Goal: Check status: Check status

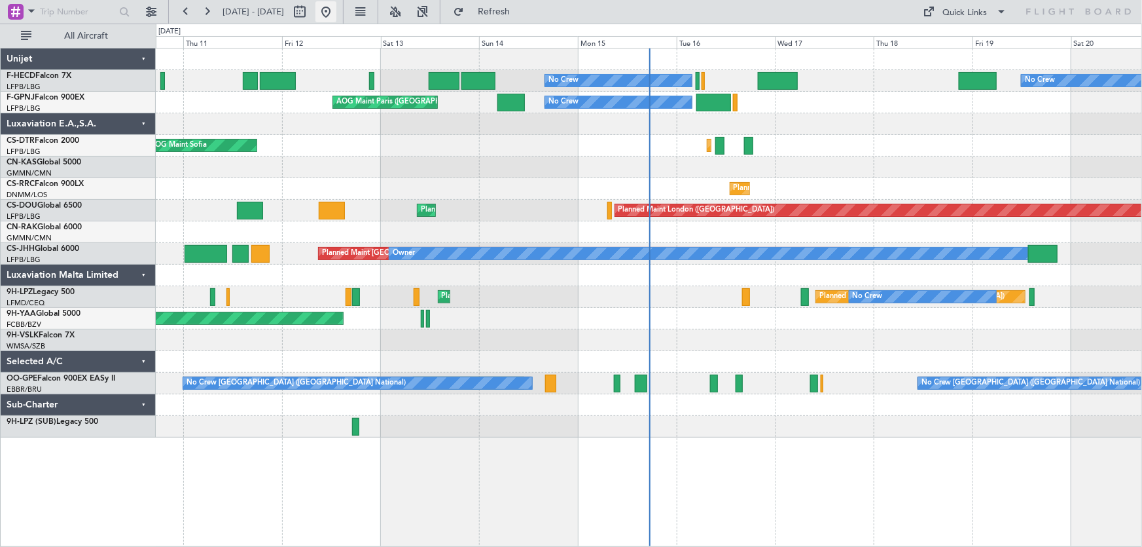
click at [336, 10] on button at bounding box center [326, 11] width 21 height 21
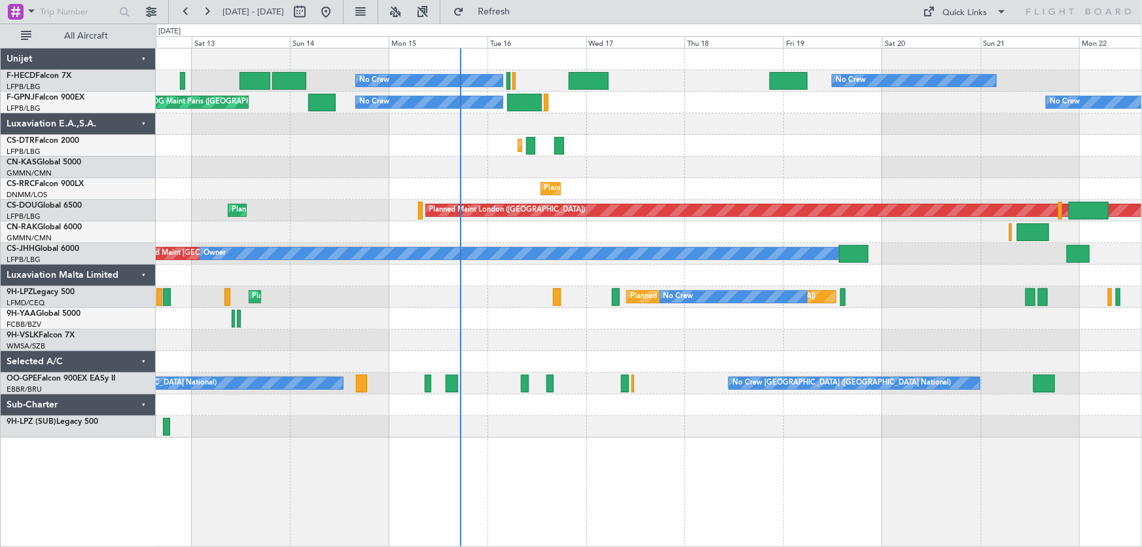
click at [426, 163] on div at bounding box center [649, 167] width 987 height 22
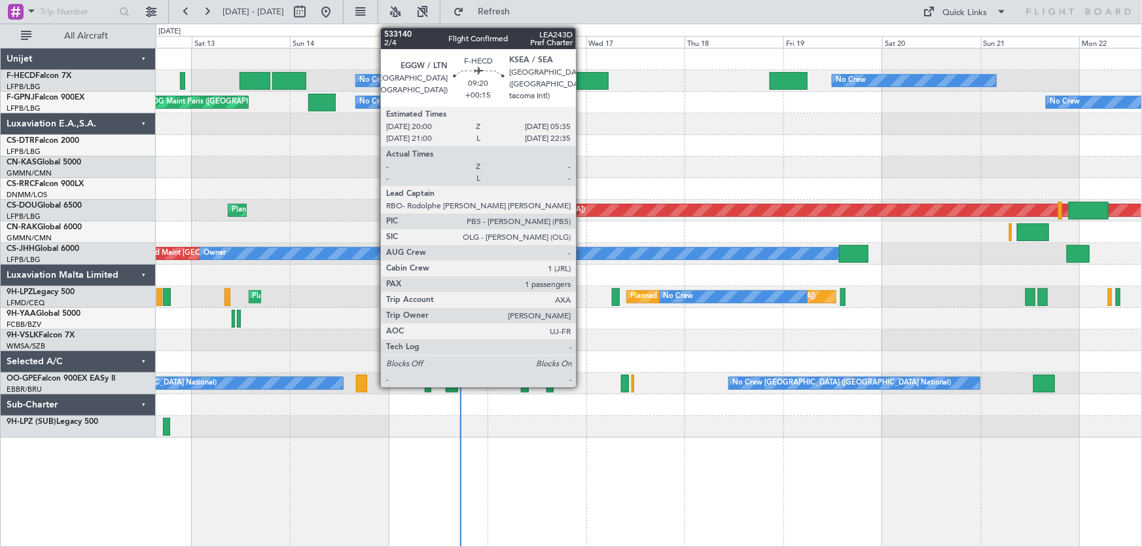
click at [582, 80] on div at bounding box center [589, 81] width 40 height 18
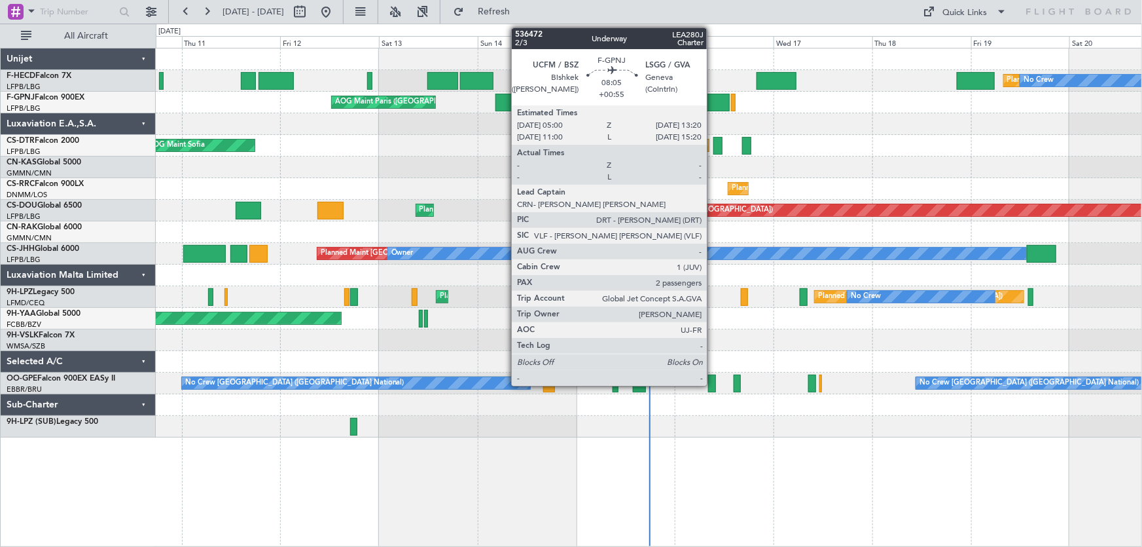
click at [713, 98] on div at bounding box center [712, 103] width 35 height 18
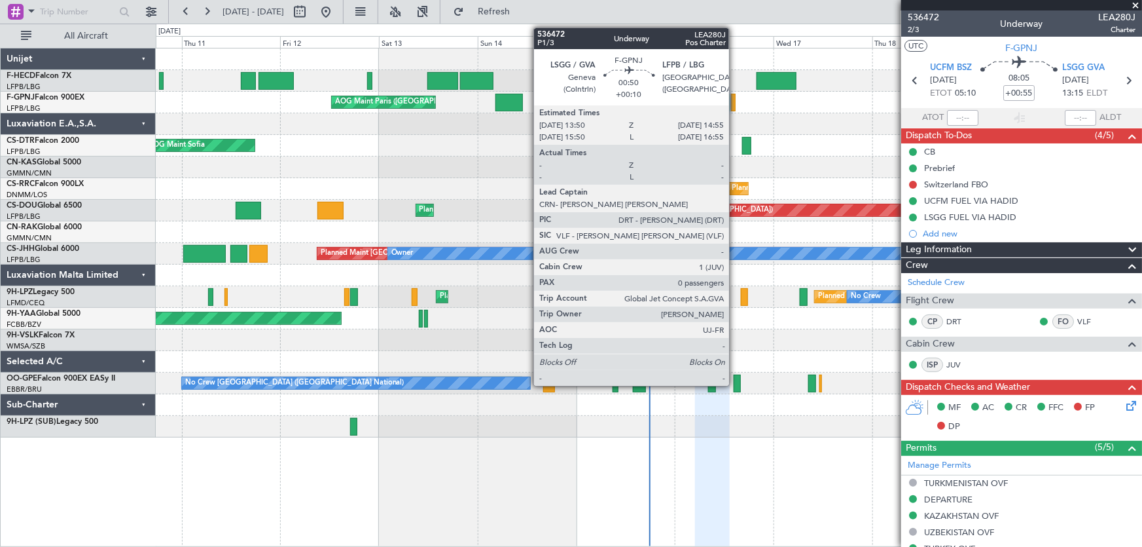
click at [735, 106] on div at bounding box center [733, 103] width 5 height 18
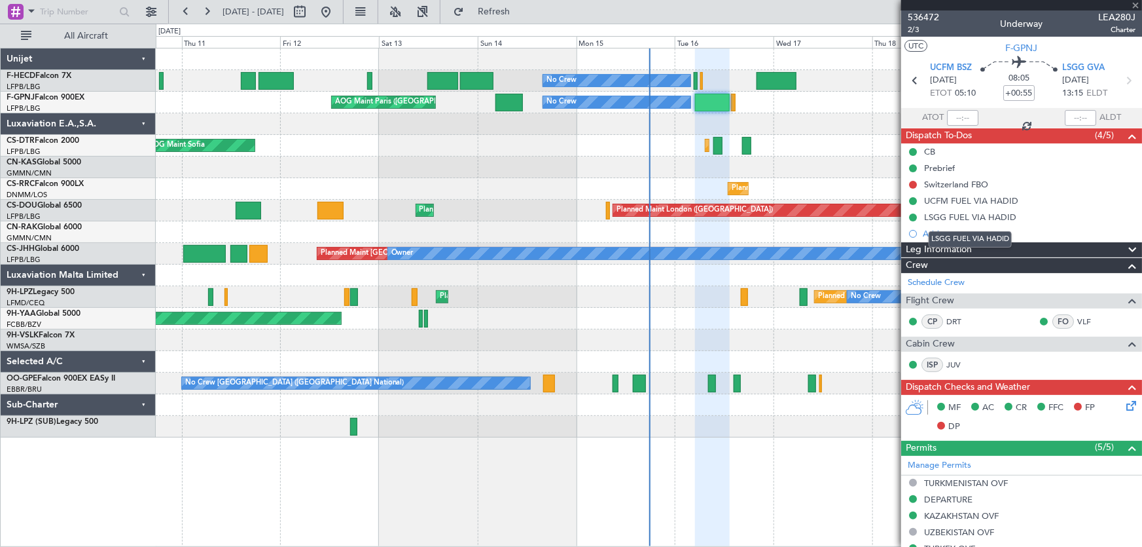
type input "+00:10"
type input "0"
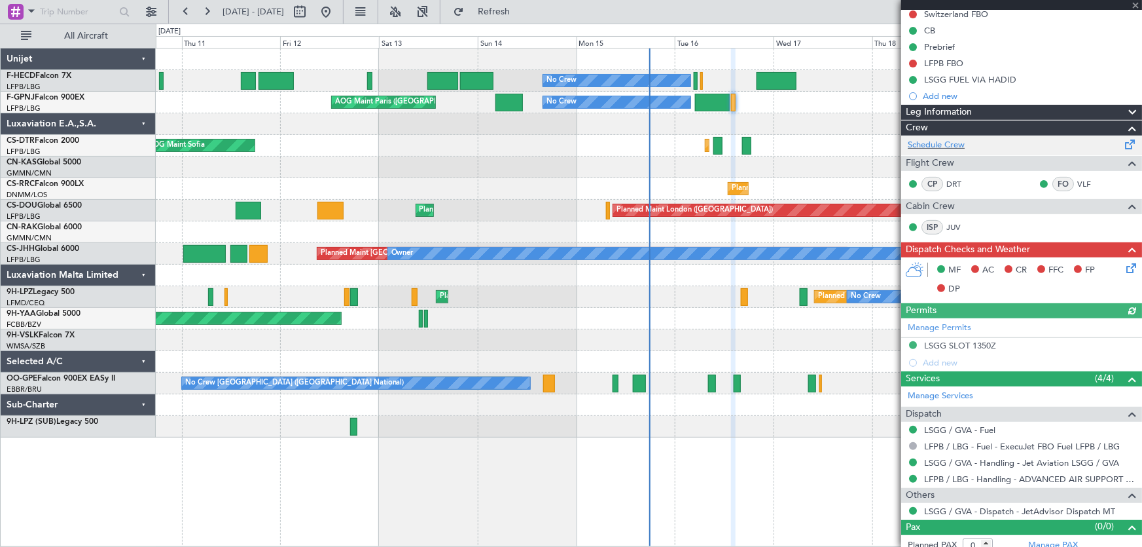
scroll to position [145, 0]
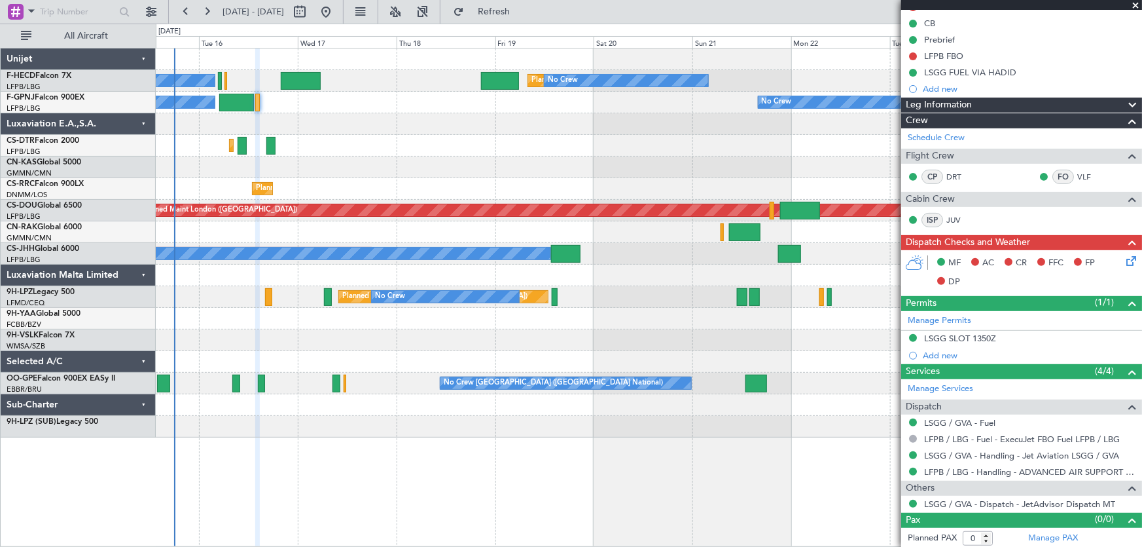
click at [287, 303] on div "Planned Maint St Gallen (Altenrhein) No Crew Planned Maint Cannes (Mandelieu) N…" at bounding box center [649, 297] width 987 height 22
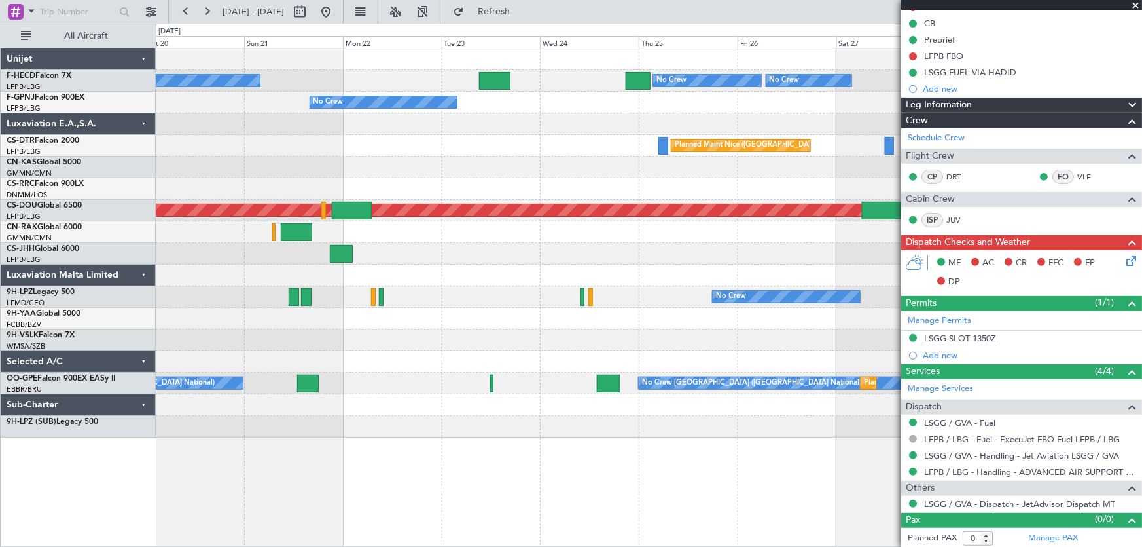
click at [233, 308] on div "No Crew No Crew No Crew Planned Maint Paris (Le Bourget) No Crew Planned Maint …" at bounding box center [649, 242] width 987 height 389
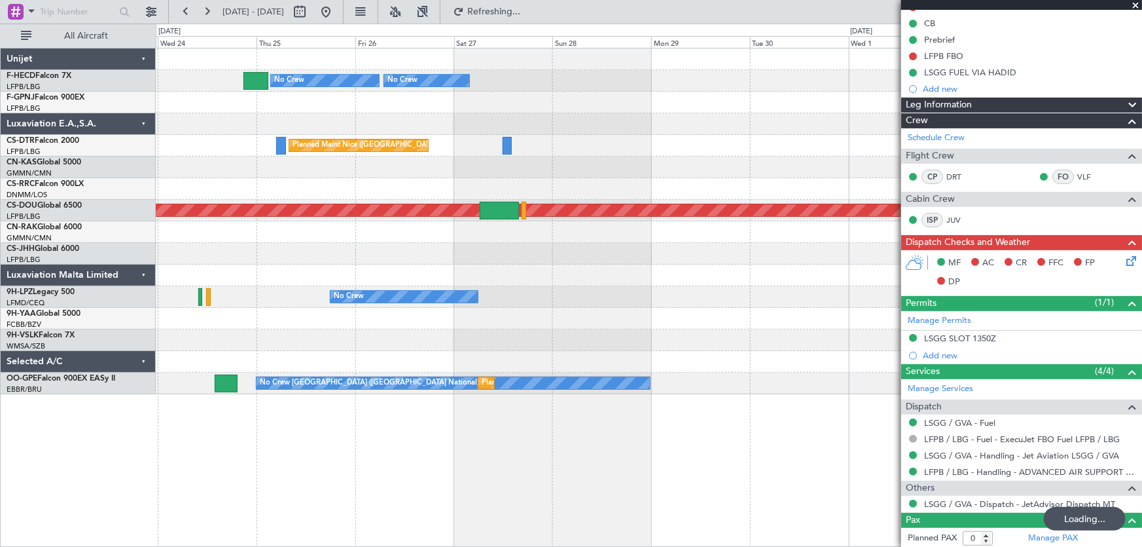
click at [338, 344] on div at bounding box center [649, 340] width 987 height 22
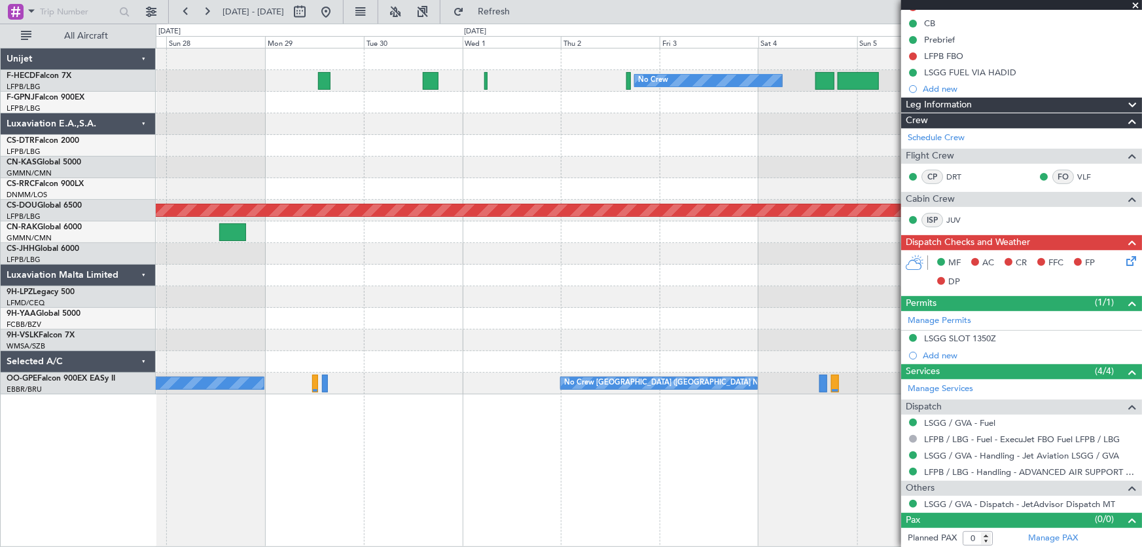
click at [558, 297] on div "No Crew" at bounding box center [649, 297] width 987 height 22
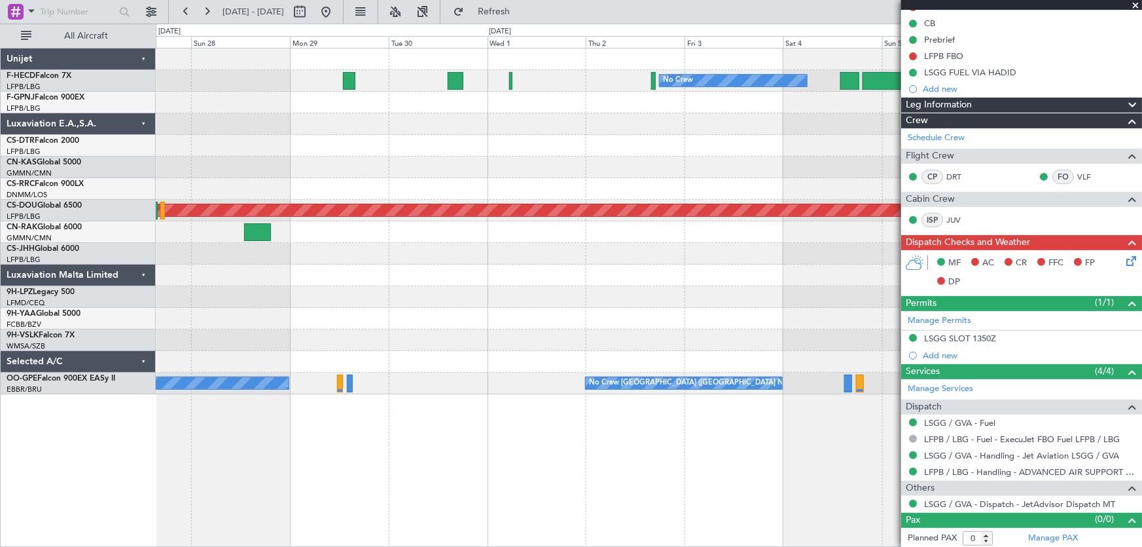
click at [517, 297] on div "No Crew" at bounding box center [649, 297] width 987 height 22
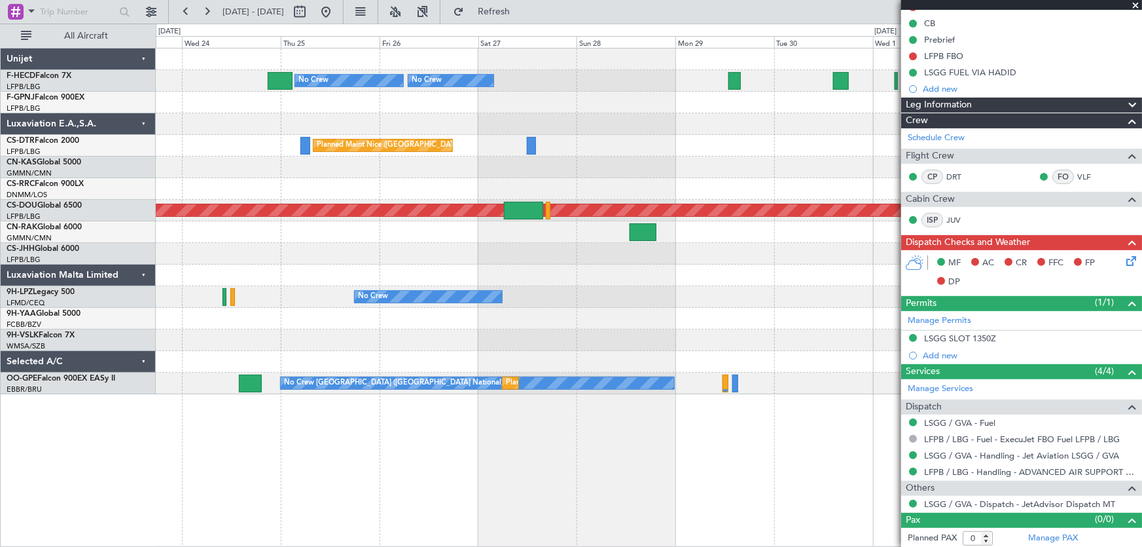
click at [454, 308] on div "No Crew No Crew No Crew No Crew Planned Maint Nice (Côte d'Azur Airport) Planne…" at bounding box center [649, 221] width 987 height 346
